Goal: Task Accomplishment & Management: Manage account settings

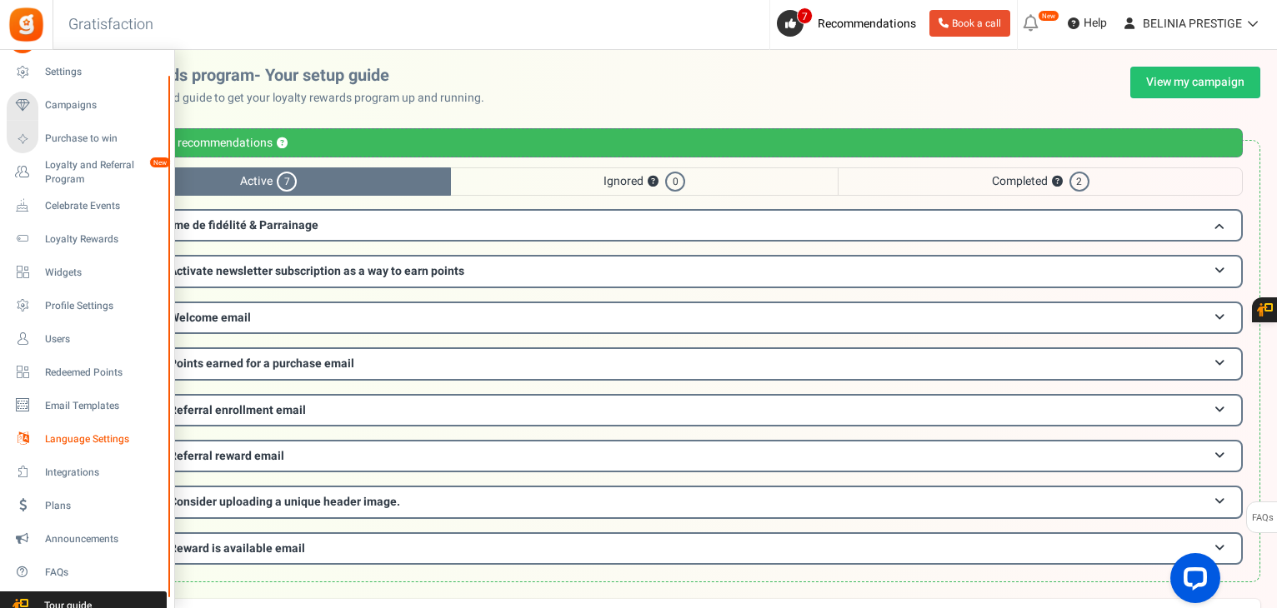
scroll to position [2, 0]
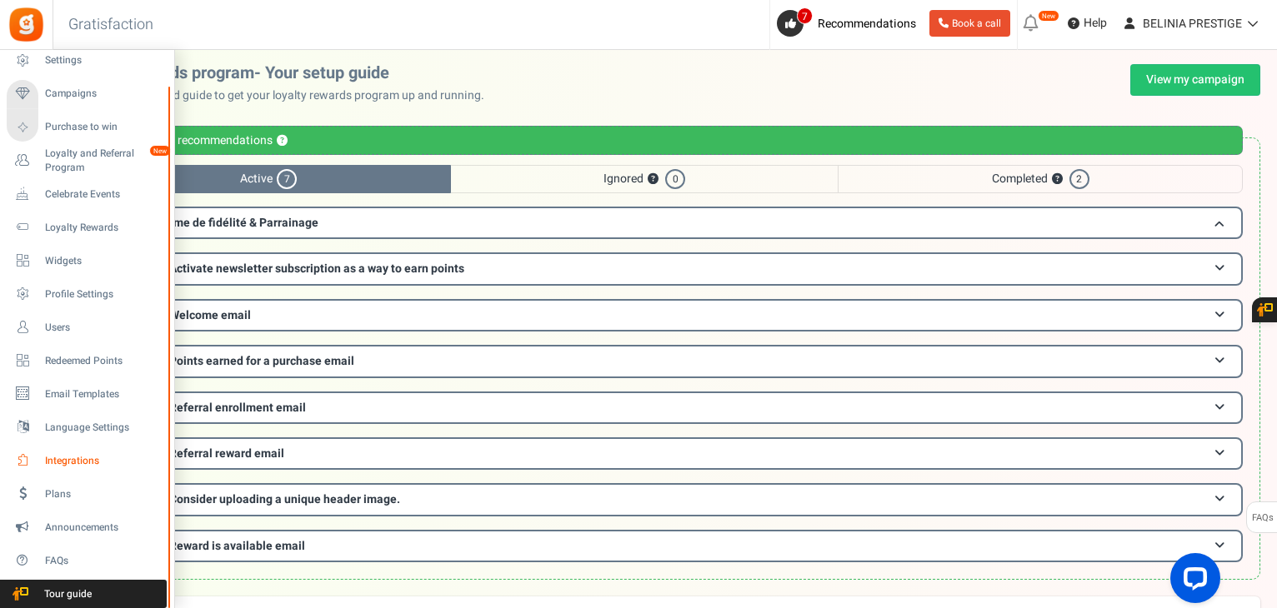
click at [63, 462] on span "Integrations" at bounding box center [103, 461] width 117 height 14
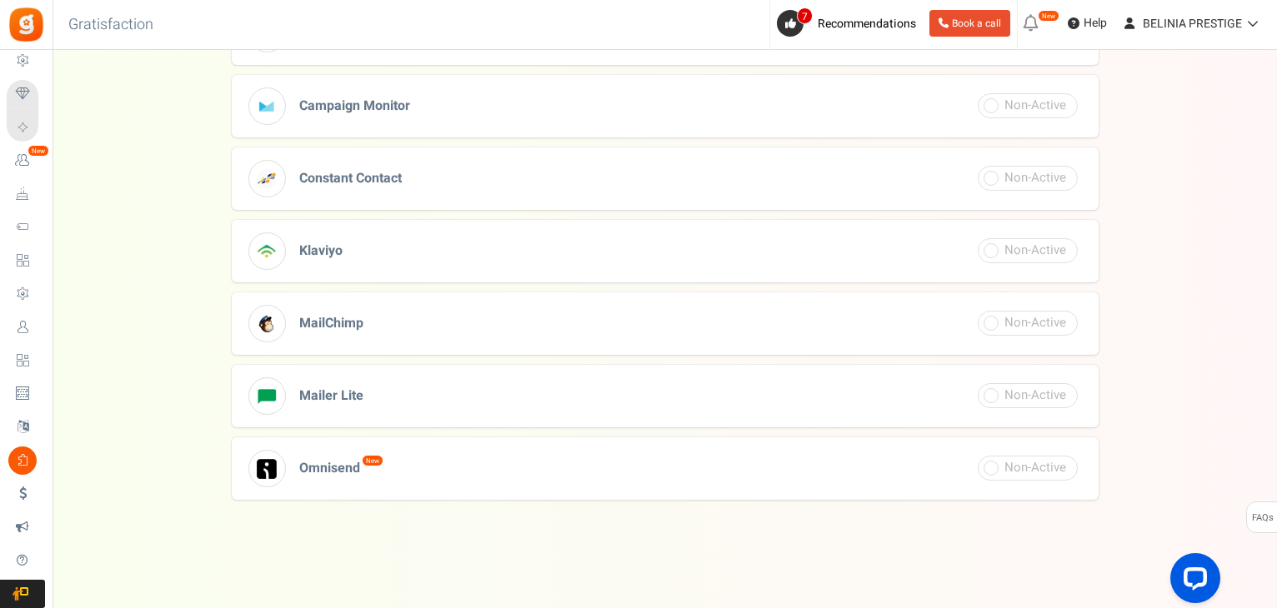
scroll to position [645, 0]
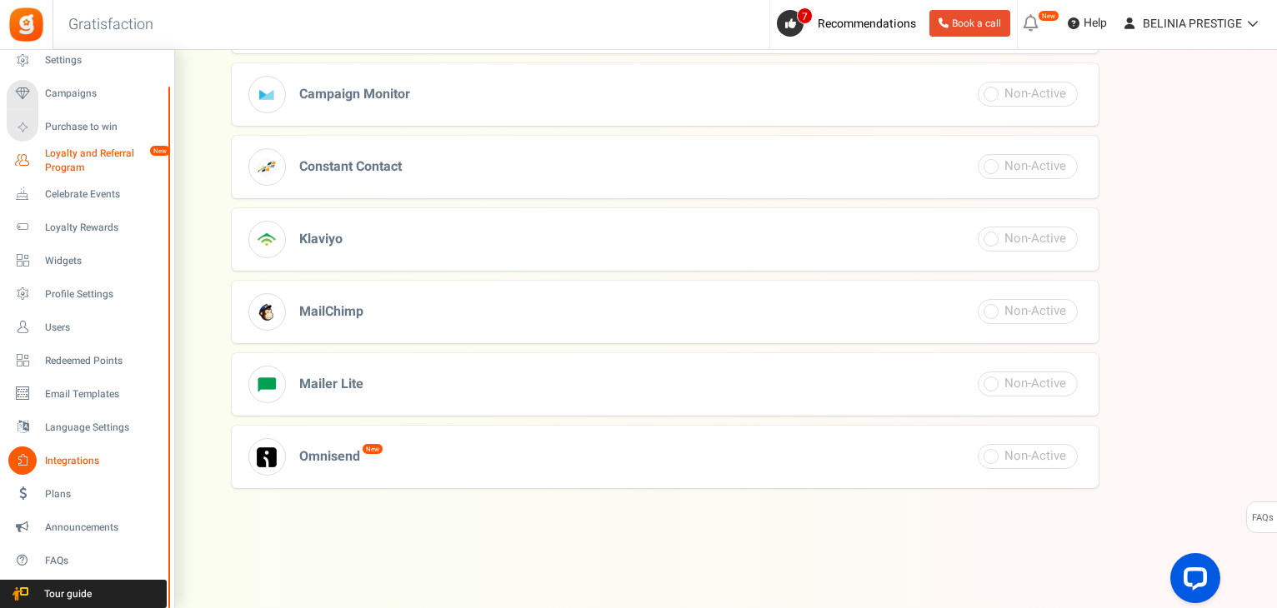
click at [78, 162] on span "Loyalty and Referral Program" at bounding box center [106, 161] width 122 height 28
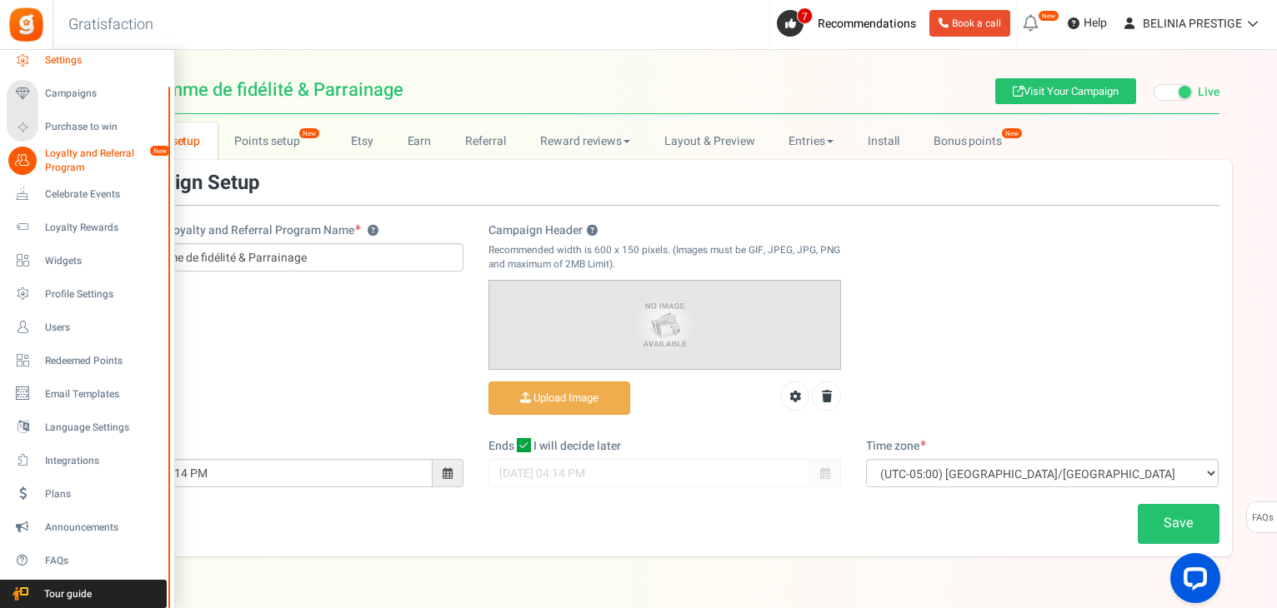
click at [52, 62] on span "Settings" at bounding box center [103, 60] width 117 height 14
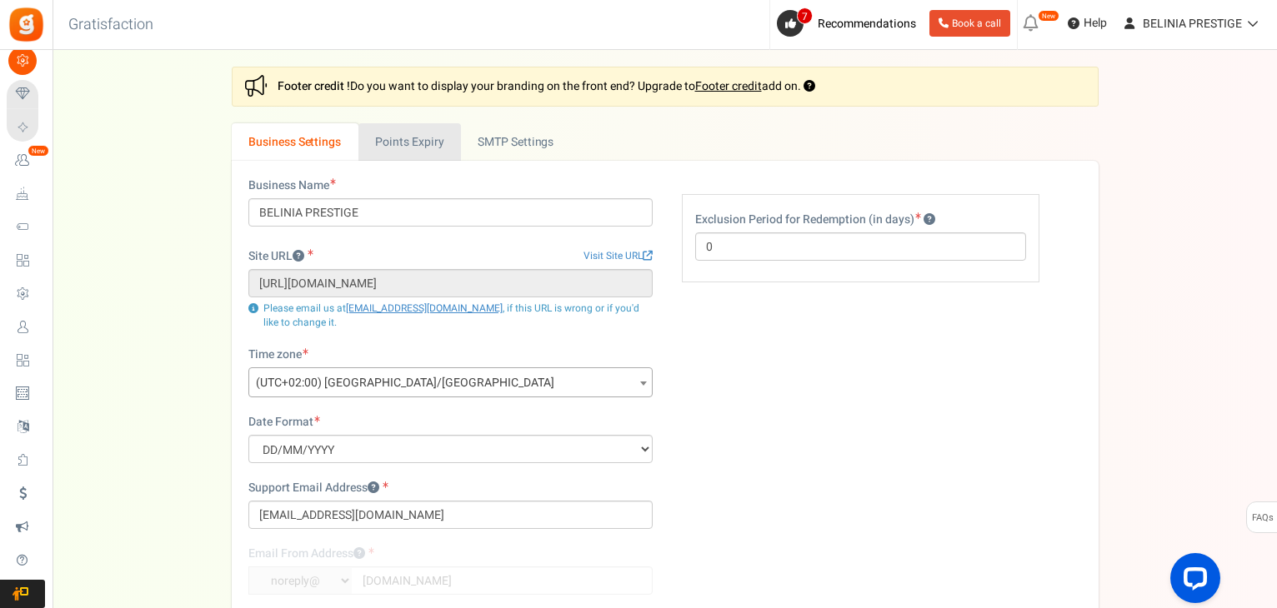
click at [406, 138] on link "Points Expiry" at bounding box center [409, 141] width 102 height 37
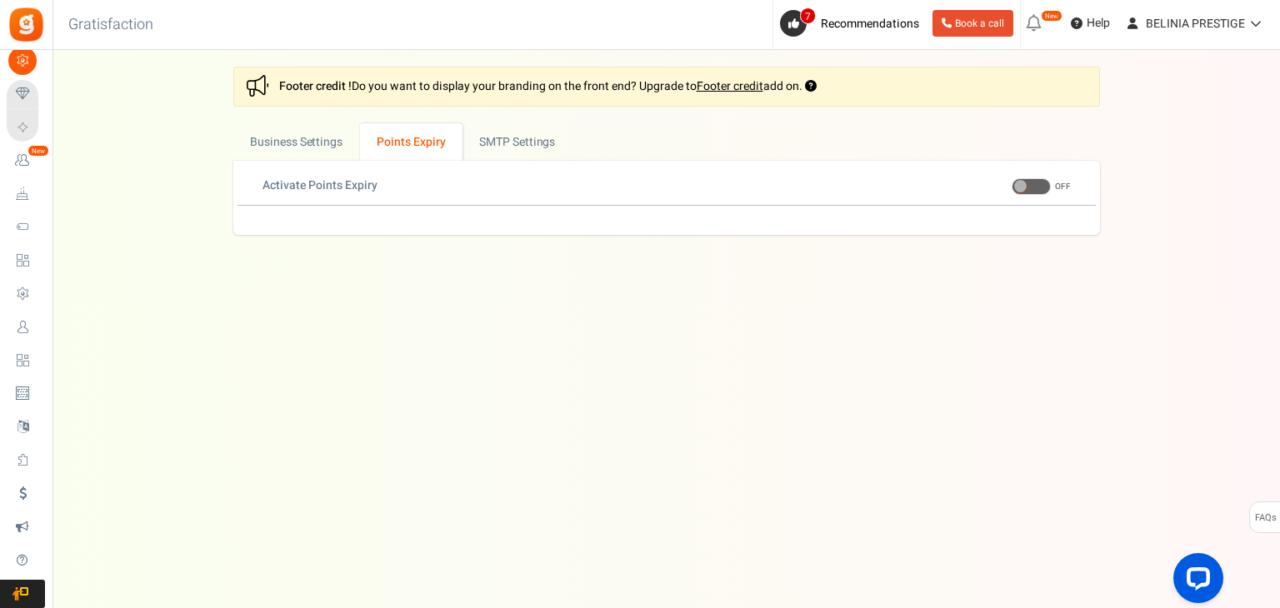
click at [1046, 181] on span at bounding box center [1031, 186] width 39 height 17
click at [1012, 182] on input "ON OFF" at bounding box center [1012, 187] width 0 height 11
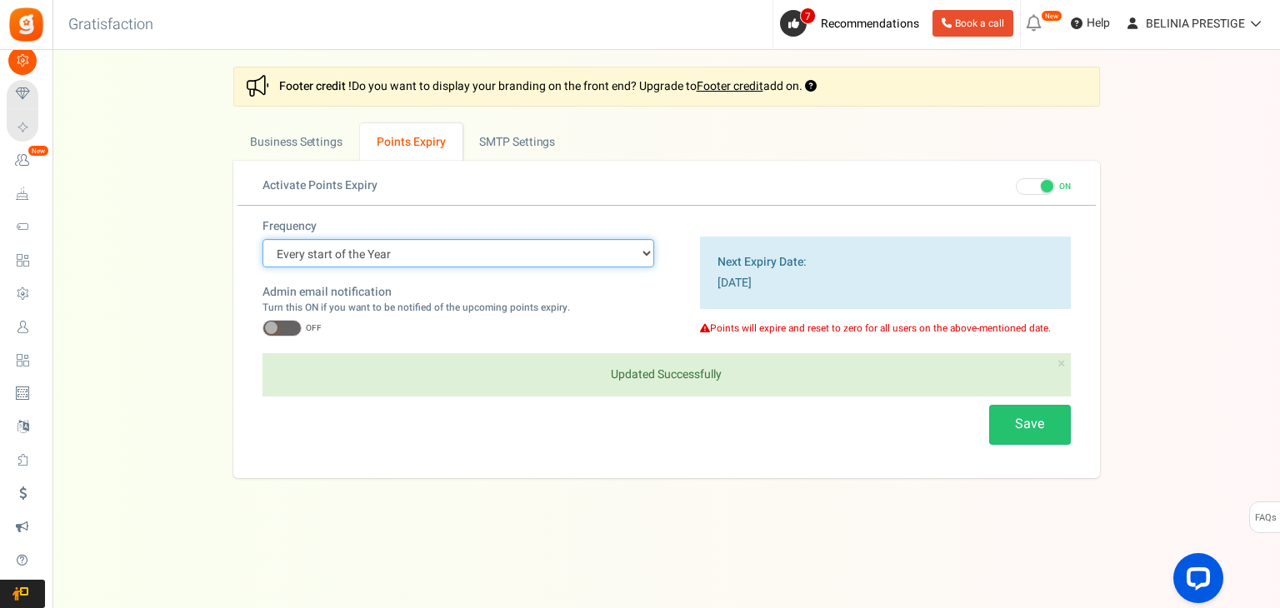
click at [442, 254] on select "Every start of the Year Every start of the Month Exact Date (one Time)" at bounding box center [458, 253] width 392 height 28
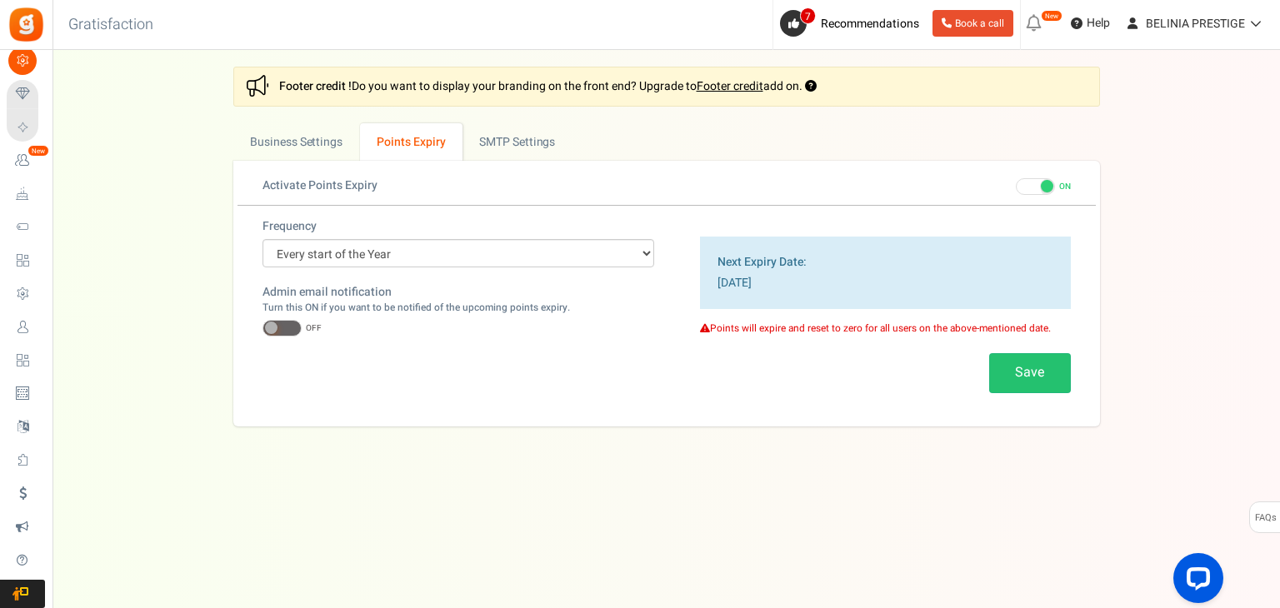
click at [461, 221] on div "Frequency Every start of the Year Every start of the Month Exact Date (one Time)" at bounding box center [458, 242] width 392 height 49
click at [297, 324] on span at bounding box center [281, 328] width 39 height 17
click at [262, 324] on input "ON OFF" at bounding box center [262, 328] width 0 height 11
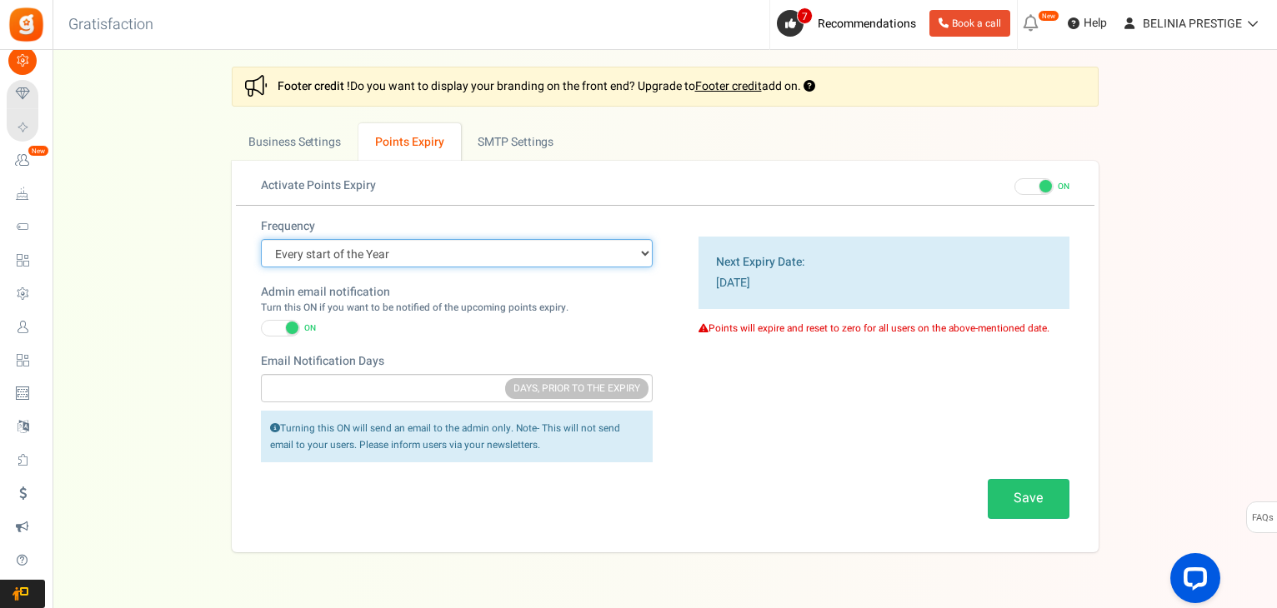
click at [413, 256] on select "Every start of the Year Every start of the Month Exact Date (one Time)" at bounding box center [457, 253] width 392 height 28
click at [261, 239] on select "Every start of the Year Every start of the Month Exact Date (one Time)" at bounding box center [457, 253] width 392 height 28
click at [1008, 490] on button "Save" at bounding box center [1028, 498] width 82 height 39
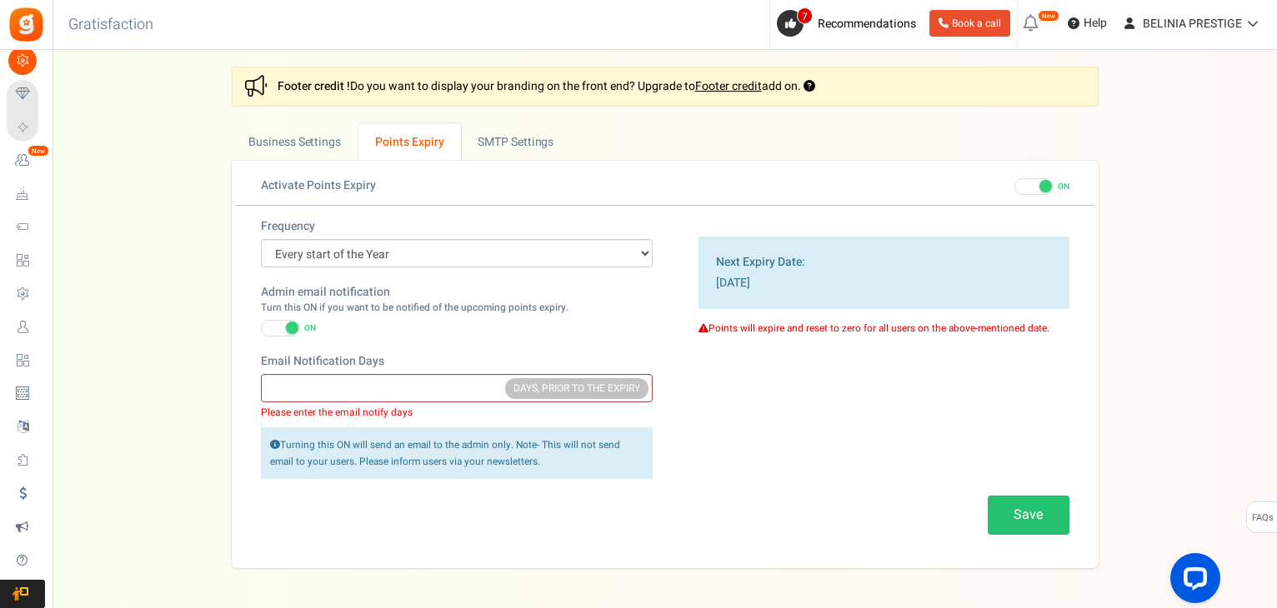
click at [558, 391] on small "DAYS, PRIOR TO THE EXPIRY" at bounding box center [576, 388] width 143 height 21
click at [1043, 517] on button "Save" at bounding box center [1028, 515] width 82 height 39
click at [1027, 186] on span at bounding box center [1033, 186] width 39 height 17
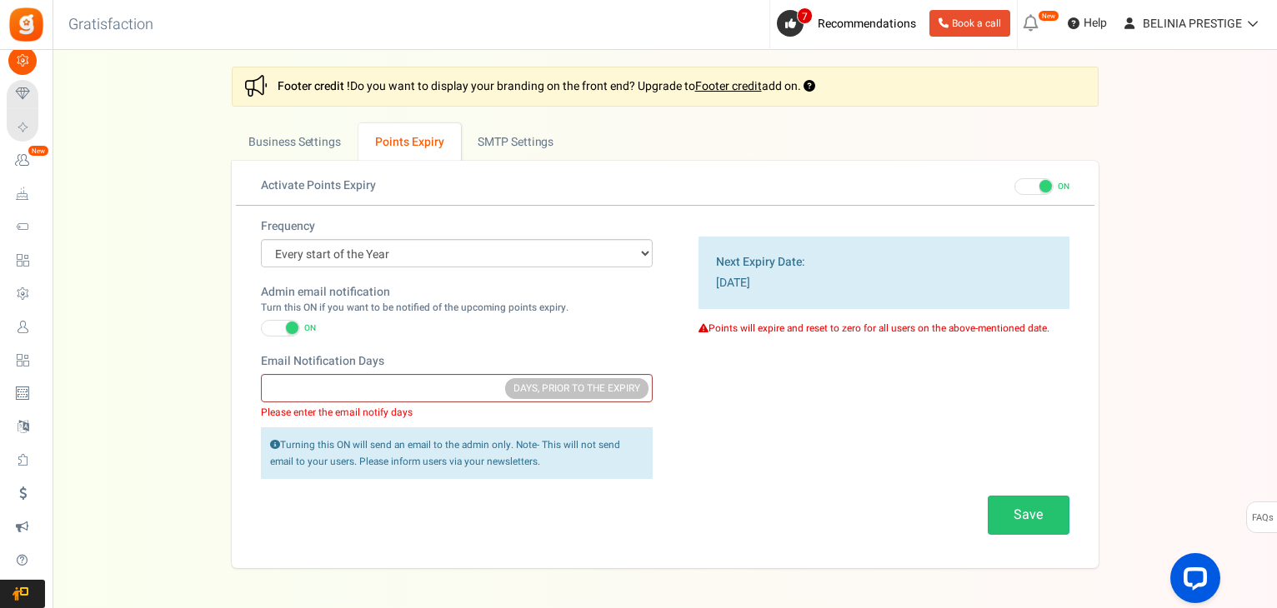
click at [1014, 186] on input "ON OFF" at bounding box center [1014, 187] width 0 height 11
